Goal: Task Accomplishment & Management: Use online tool/utility

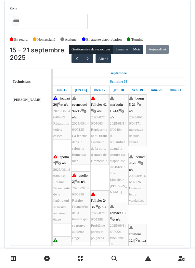
scroll to position [1, 0]
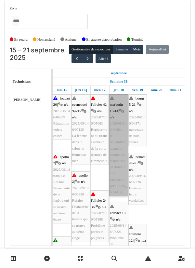
click at [118, 125] on link "marbotin 10-14 | n/a 2025/08/146/06404 À replanifier quand la serrure est dispo…" at bounding box center [118, 145] width 19 height 102
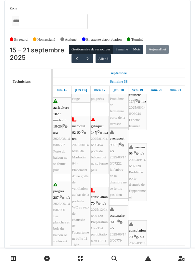
scroll to position [139, 0]
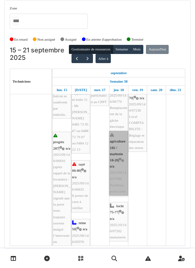
click at [118, 154] on link "agriculture 182 / marbotin 18-26 | n/a 2025/09/146/07088 Problème porte salon" at bounding box center [118, 163] width 19 height 64
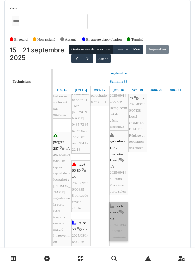
click at [116, 203] on link "locht 75-77 | n/a 2025/10/146/07202 menuiserie" at bounding box center [118, 221] width 19 height 39
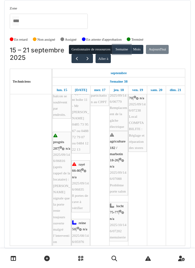
click at [123, 45] on button "Semaine" at bounding box center [122, 49] width 18 height 9
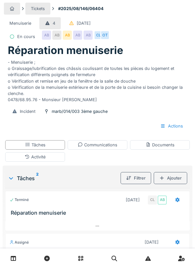
click at [96, 146] on div "Communications" at bounding box center [98, 145] width 40 height 6
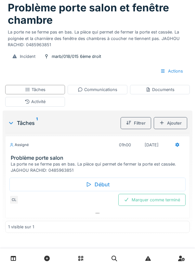
scroll to position [43, 0]
click at [104, 91] on div "Communications" at bounding box center [98, 90] width 40 height 6
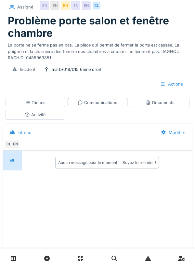
scroll to position [0, 0]
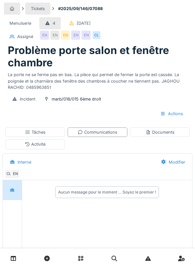
click at [47, 143] on div "Activité" at bounding box center [35, 144] width 60 height 9
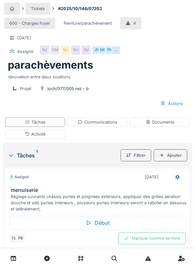
click at [78, 52] on div "NJ" at bounding box center [75, 50] width 9 height 9
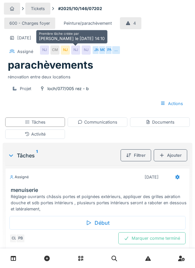
click at [154, 51] on div "600 - Charges foyer Peinture/parachèvement 4 [DATE] Assigné [GEOGRAPHIC_DATA] C…" at bounding box center [97, 37] width 187 height 43
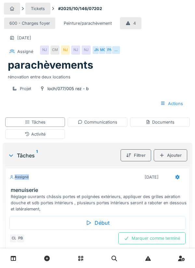
click at [116, 50] on div "…" at bounding box center [116, 50] width 9 height 9
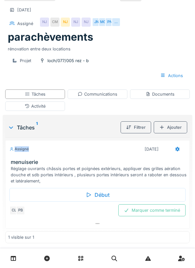
scroll to position [41, 0]
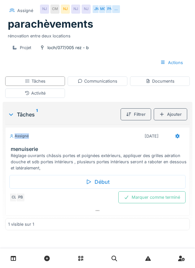
click at [99, 82] on div "Communications" at bounding box center [98, 81] width 40 height 6
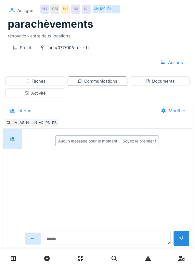
click at [51, 84] on div "Tâches" at bounding box center [35, 80] width 60 height 9
